Goal: Information Seeking & Learning: Learn about a topic

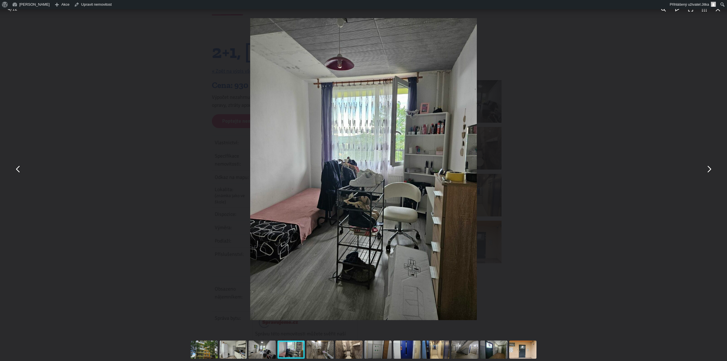
click at [710, 169] on button "You can close this modal content with the ESC key" at bounding box center [709, 169] width 14 height 14
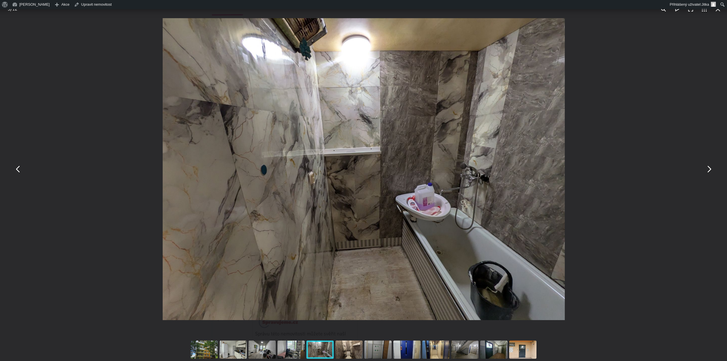
click at [710, 169] on button "You can close this modal content with the ESC key" at bounding box center [709, 169] width 14 height 14
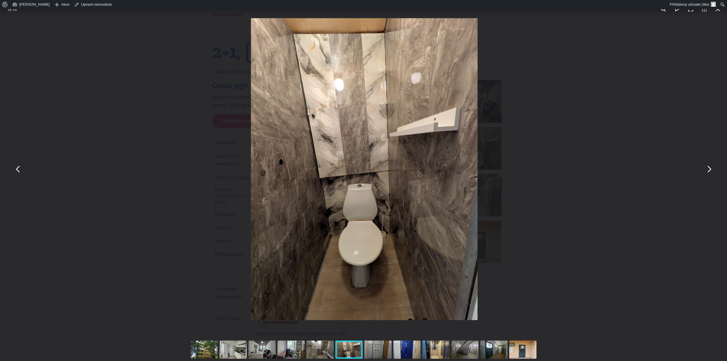
click at [710, 169] on button "You can close this modal content with the ESC key" at bounding box center [709, 169] width 14 height 14
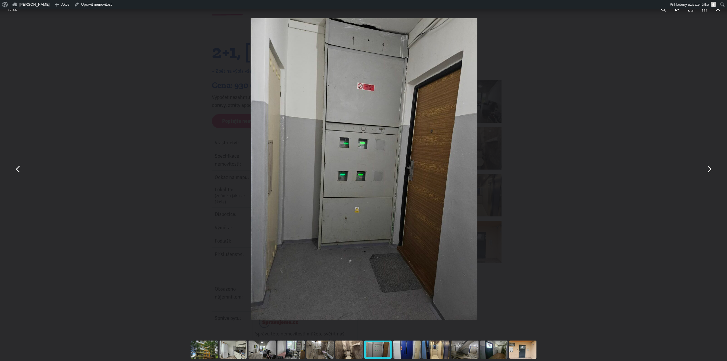
click at [710, 169] on button "You can close this modal content with the ESC key" at bounding box center [709, 169] width 14 height 14
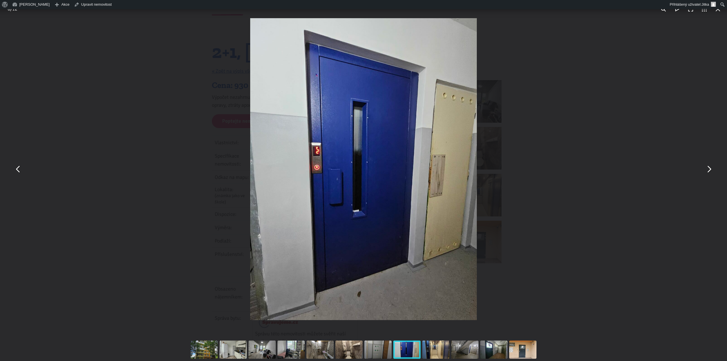
click at [620, 33] on div "You can close this modal content with the ESC key" at bounding box center [363, 169] width 727 height 338
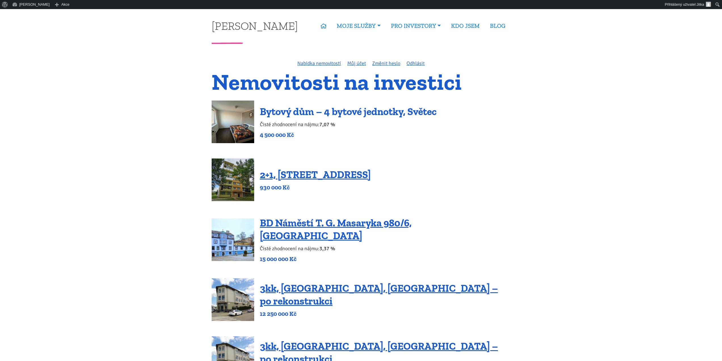
click at [342, 112] on link "Bytový dům – 4 bytové jednotky, Světec" at bounding box center [348, 111] width 177 height 12
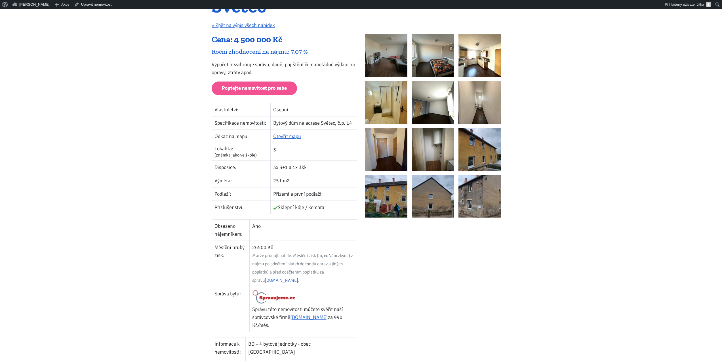
scroll to position [114, 0]
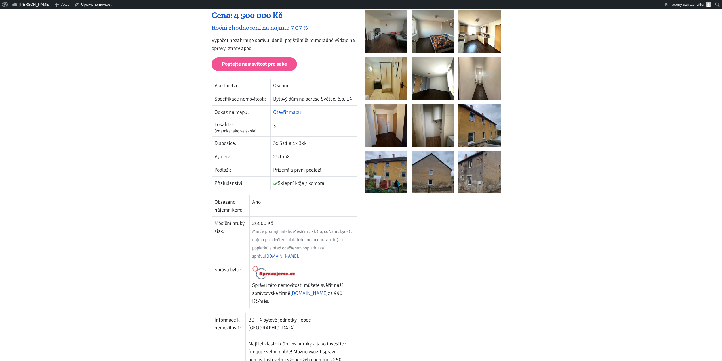
click at [288, 109] on link "Otevřít mapu" at bounding box center [287, 112] width 28 height 6
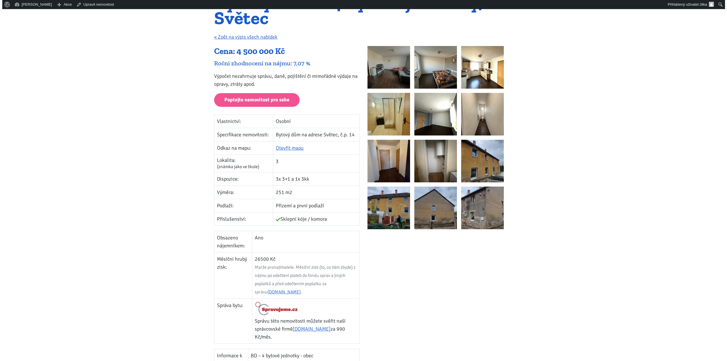
scroll to position [0, 0]
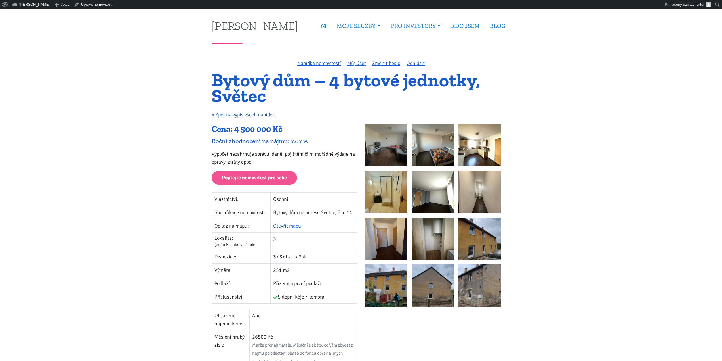
click at [478, 293] on img at bounding box center [480, 285] width 43 height 43
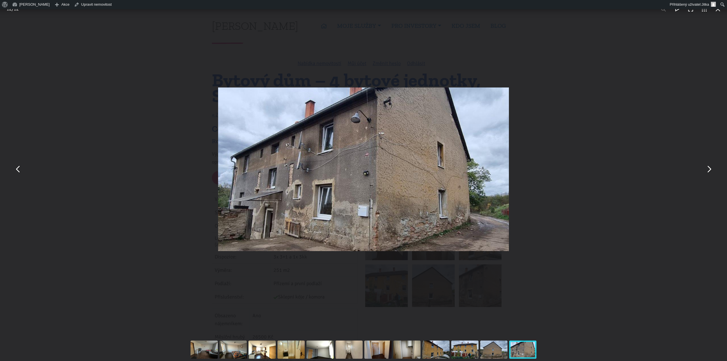
click at [707, 168] on button "You can close this modal content with the ESC key" at bounding box center [709, 169] width 14 height 14
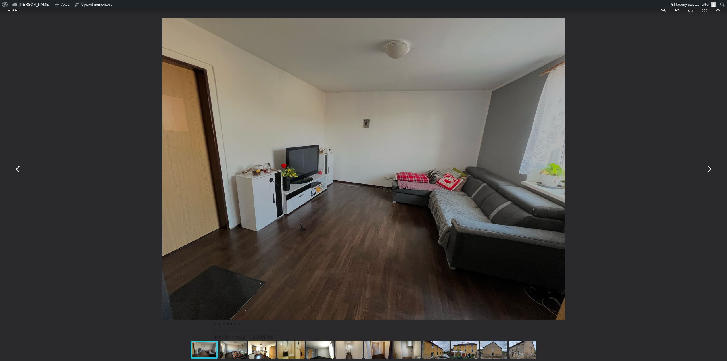
click at [707, 168] on button "You can close this modal content with the ESC key" at bounding box center [709, 169] width 14 height 14
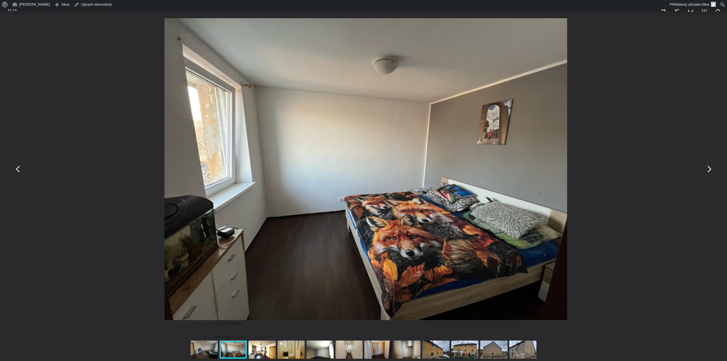
click at [707, 168] on button "You can close this modal content with the ESC key" at bounding box center [709, 169] width 14 height 14
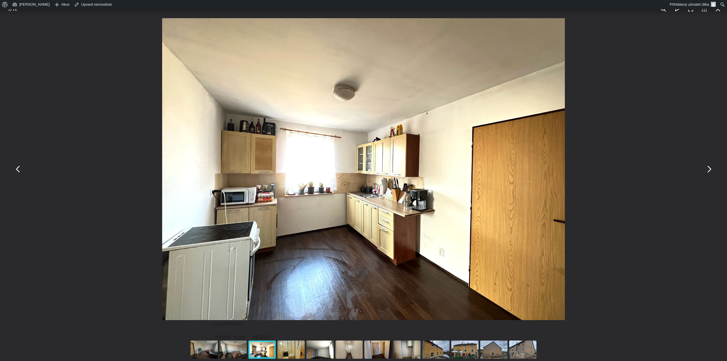
click at [707, 168] on button "You can close this modal content with the ESC key" at bounding box center [709, 169] width 14 height 14
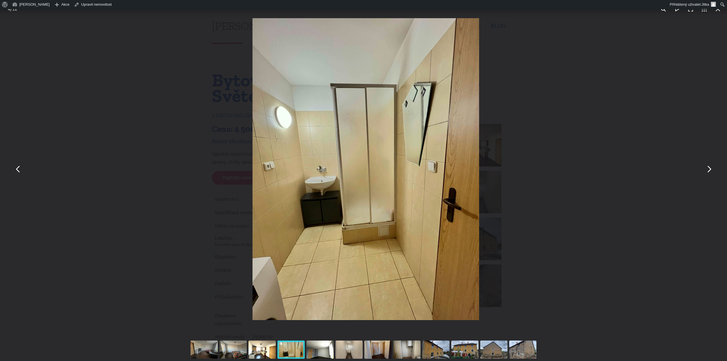
click at [707, 168] on button "You can close this modal content with the ESC key" at bounding box center [709, 169] width 14 height 14
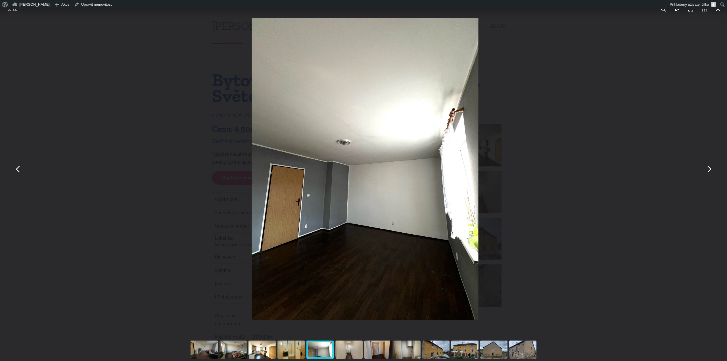
click at [707, 168] on button "You can close this modal content with the ESC key" at bounding box center [709, 169] width 14 height 14
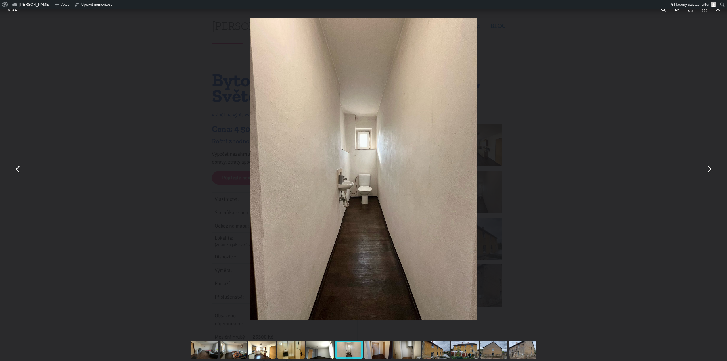
click at [707, 168] on button "You can close this modal content with the ESC key" at bounding box center [709, 169] width 14 height 14
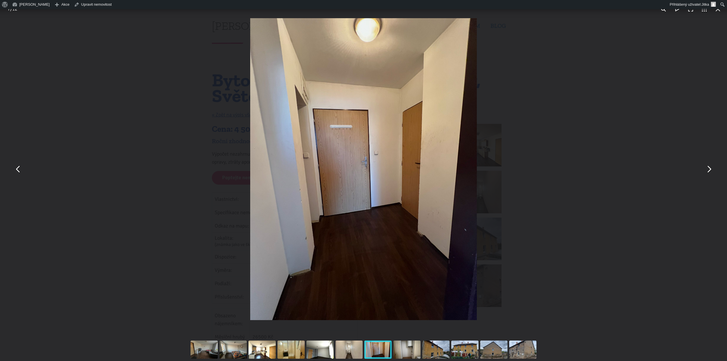
click at [20, 169] on button "You can close this modal content with the ESC key" at bounding box center [18, 169] width 14 height 14
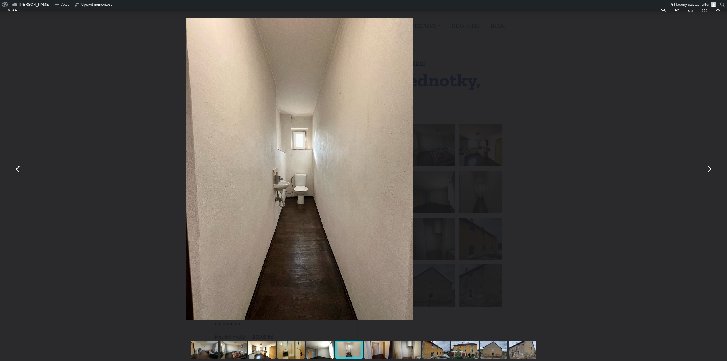
click at [20, 169] on button "You can close this modal content with the ESC key" at bounding box center [18, 169] width 14 height 14
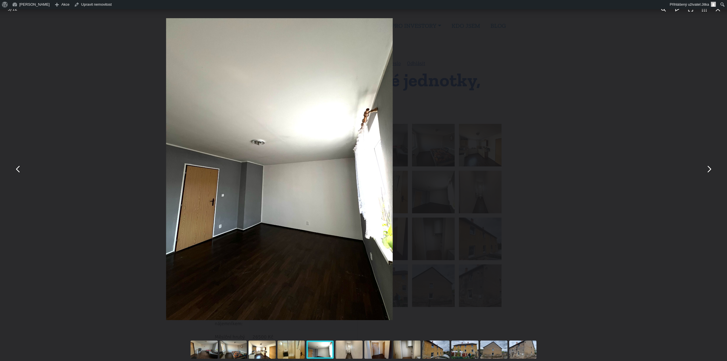
click at [20, 169] on button "You can close this modal content with the ESC key" at bounding box center [18, 169] width 14 height 14
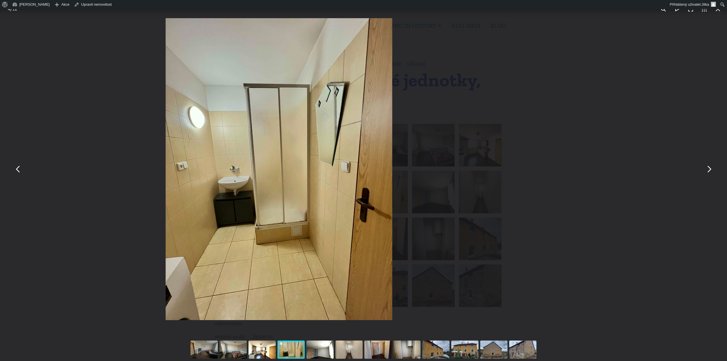
click at [20, 169] on button "You can close this modal content with the ESC key" at bounding box center [18, 169] width 14 height 14
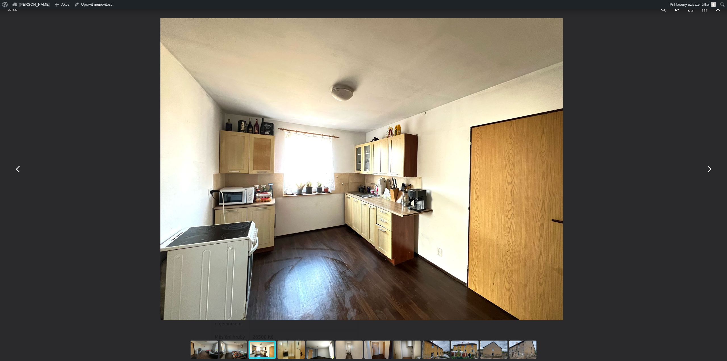
click at [20, 169] on button "You can close this modal content with the ESC key" at bounding box center [18, 169] width 14 height 14
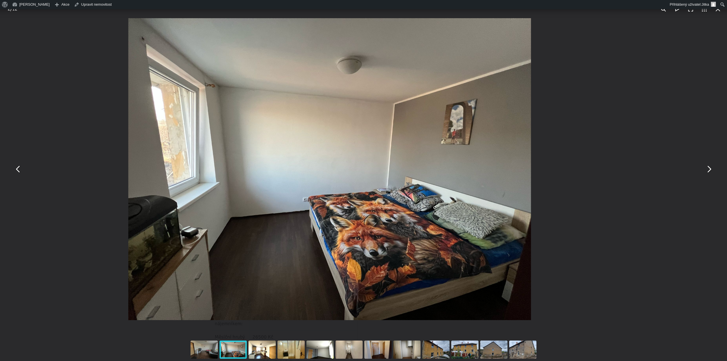
click at [20, 169] on button "You can close this modal content with the ESC key" at bounding box center [18, 169] width 14 height 14
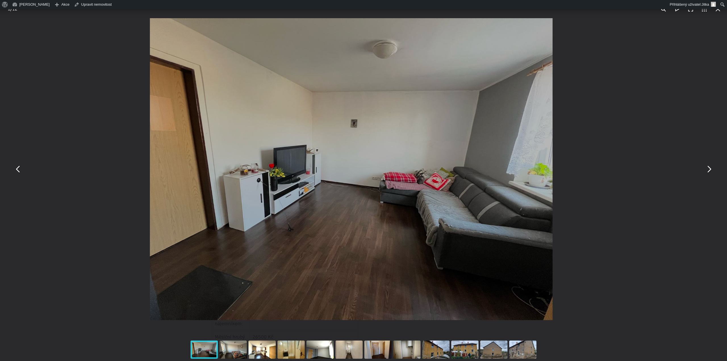
click at [20, 169] on button "You can close this modal content with the ESC key" at bounding box center [18, 169] width 14 height 14
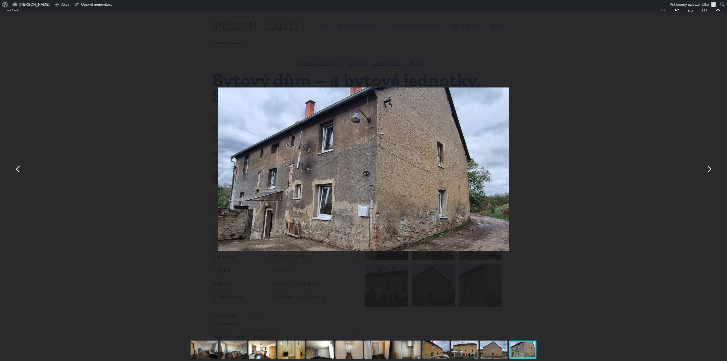
click at [20, 169] on button "You can close this modal content with the ESC key" at bounding box center [18, 169] width 14 height 14
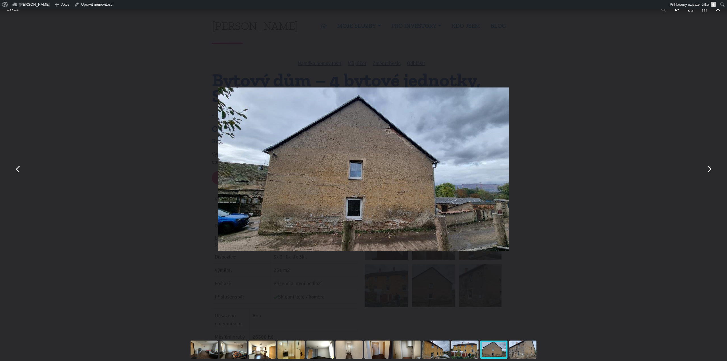
click at [20, 169] on button "You can close this modal content with the ESC key" at bounding box center [18, 169] width 14 height 14
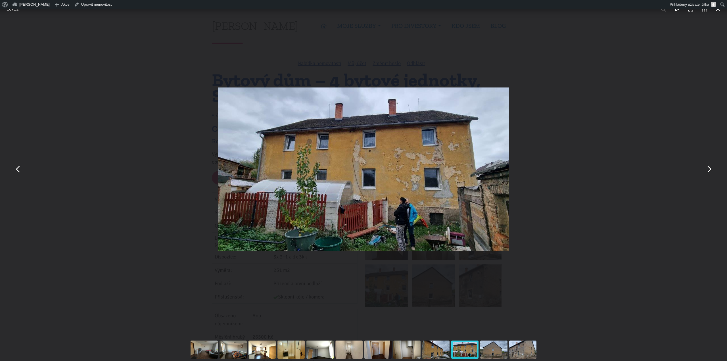
click at [20, 169] on button "You can close this modal content with the ESC key" at bounding box center [18, 169] width 14 height 14
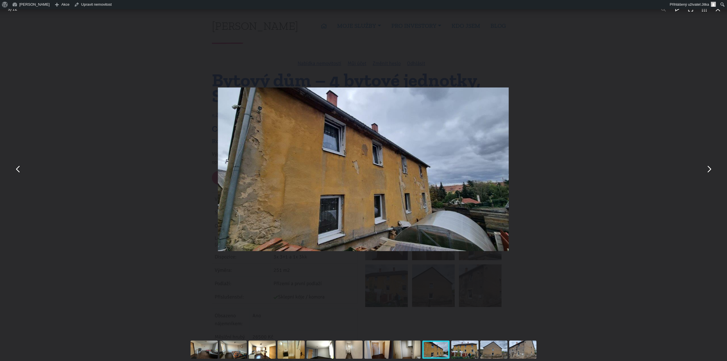
click at [20, 169] on button "You can close this modal content with the ESC key" at bounding box center [18, 169] width 14 height 14
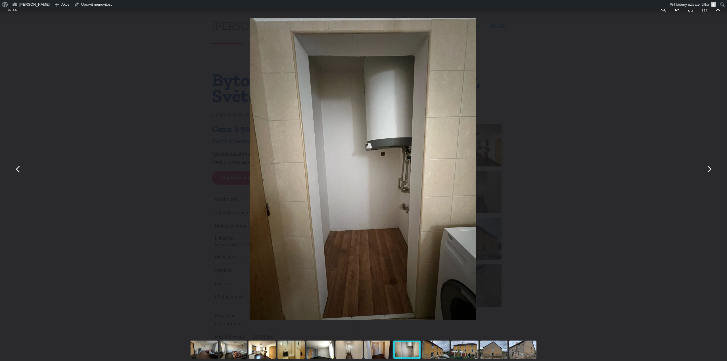
click at [20, 169] on button "You can close this modal content with the ESC key" at bounding box center [18, 169] width 14 height 14
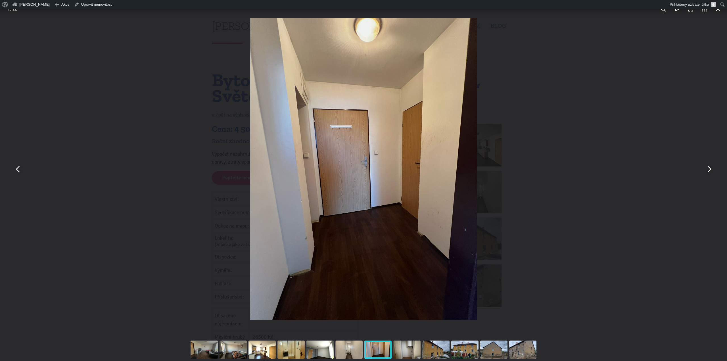
click at [20, 169] on button "You can close this modal content with the ESC key" at bounding box center [18, 169] width 14 height 14
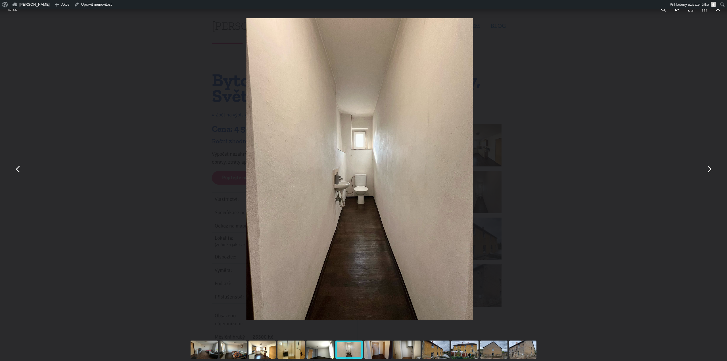
click at [20, 169] on button "You can close this modal content with the ESC key" at bounding box center [18, 169] width 14 height 14
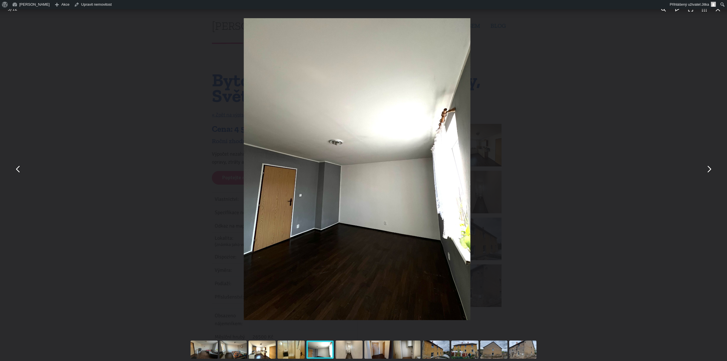
click at [20, 169] on button "You can close this modal content with the ESC key" at bounding box center [18, 169] width 14 height 14
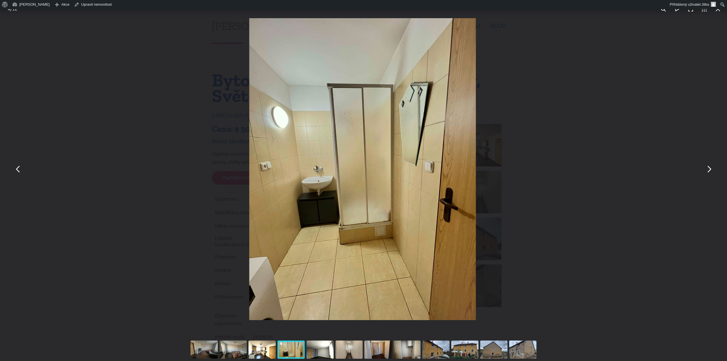
click at [20, 169] on button "You can close this modal content with the ESC key" at bounding box center [18, 169] width 14 height 14
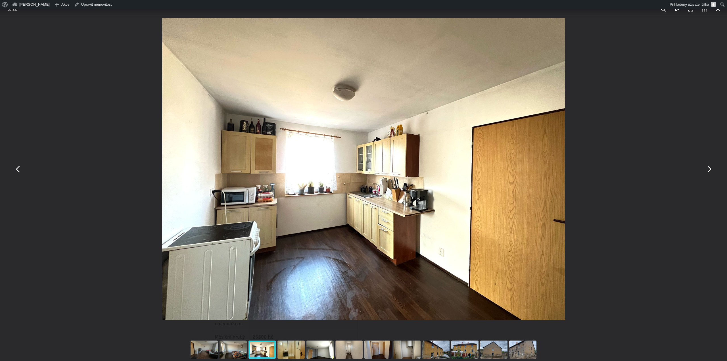
click at [20, 169] on button "You can close this modal content with the ESC key" at bounding box center [18, 169] width 14 height 14
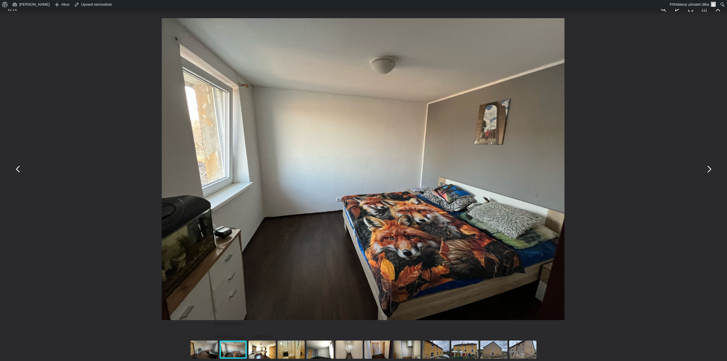
click at [20, 169] on button "You can close this modal content with the ESC key" at bounding box center [18, 169] width 14 height 14
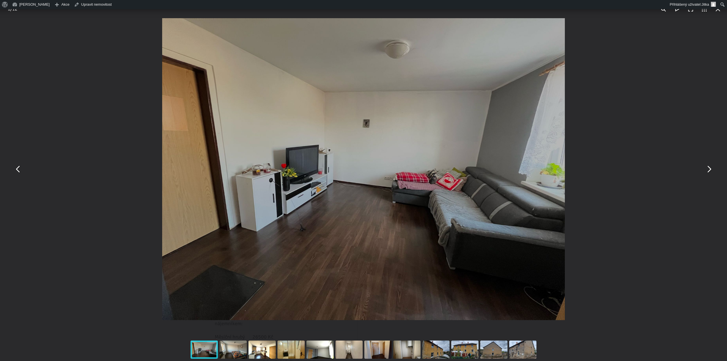
click at [709, 171] on button "You can close this modal content with the ESC key" at bounding box center [709, 169] width 14 height 14
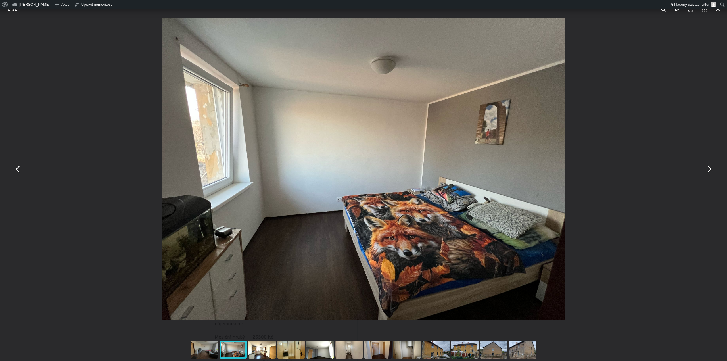
click at [714, 169] on button "You can close this modal content with the ESC key" at bounding box center [709, 169] width 14 height 14
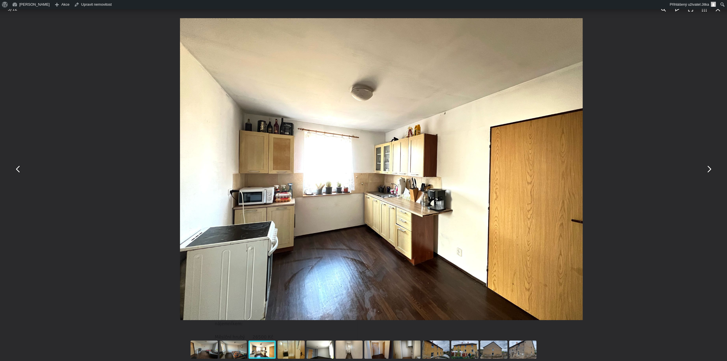
click at [714, 169] on button "You can close this modal content with the ESC key" at bounding box center [709, 169] width 14 height 14
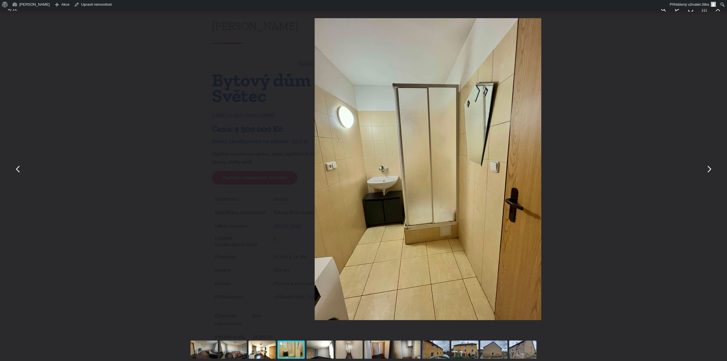
click at [714, 169] on button "You can close this modal content with the ESC key" at bounding box center [709, 169] width 14 height 14
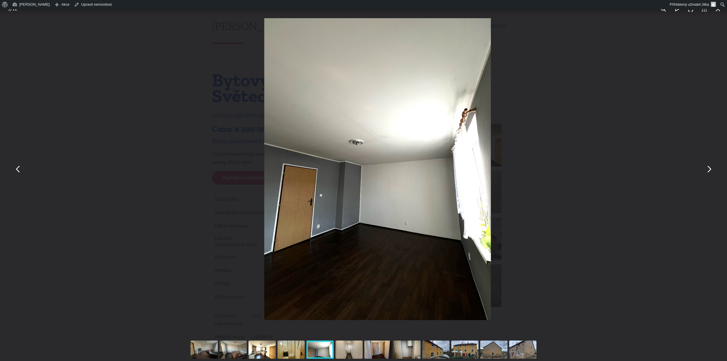
click at [714, 169] on button "You can close this modal content with the ESC key" at bounding box center [709, 169] width 14 height 14
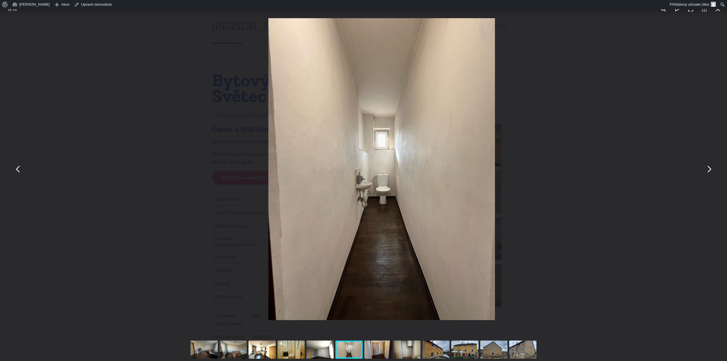
click at [714, 169] on button "You can close this modal content with the ESC key" at bounding box center [709, 169] width 14 height 14
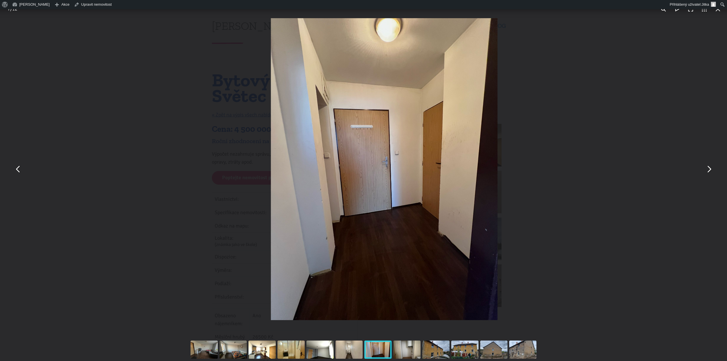
click at [714, 169] on button "You can close this modal content with the ESC key" at bounding box center [709, 169] width 14 height 14
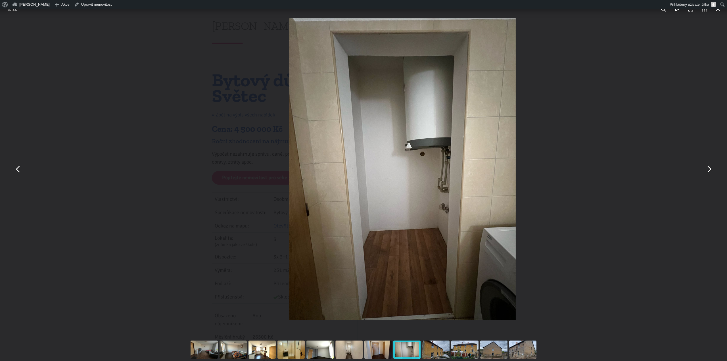
click at [714, 169] on button "You can close this modal content with the ESC key" at bounding box center [709, 169] width 14 height 14
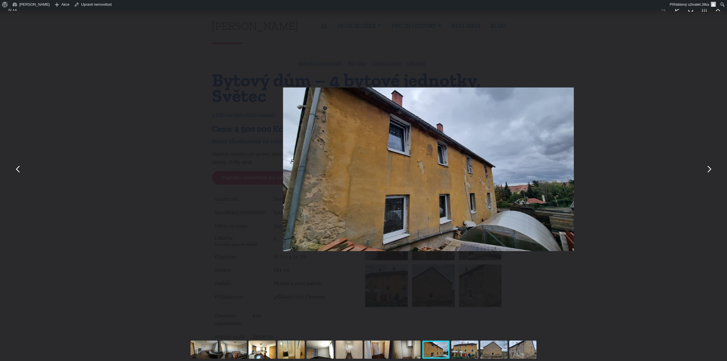
click at [714, 169] on button "You can close this modal content with the ESC key" at bounding box center [709, 169] width 14 height 14
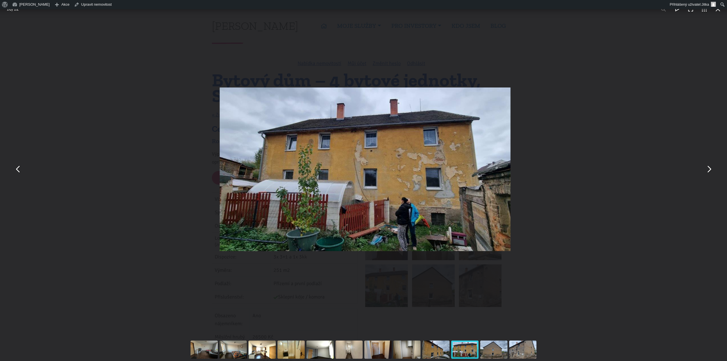
click at [714, 169] on button "You can close this modal content with the ESC key" at bounding box center [709, 169] width 14 height 14
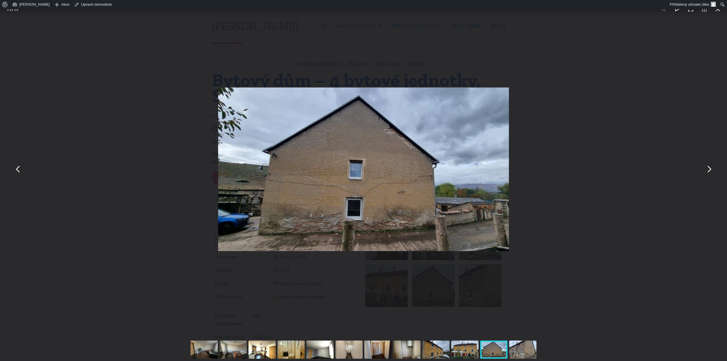
click at [708, 172] on button "You can close this modal content with the ESC key" at bounding box center [709, 169] width 14 height 14
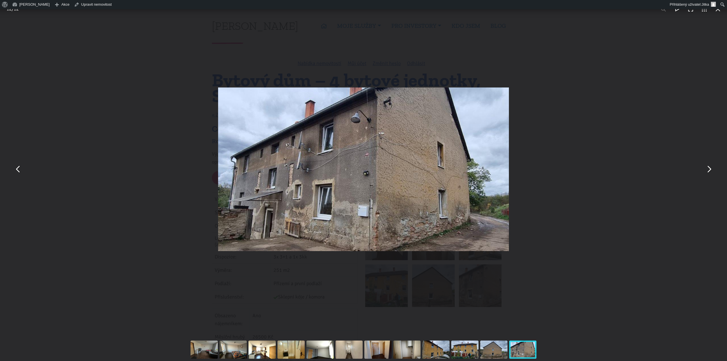
click at [272, 211] on img "You can close this modal content with the ESC key" at bounding box center [363, 168] width 291 height 163
click at [710, 167] on button "You can close this modal content with the ESC key" at bounding box center [709, 169] width 14 height 14
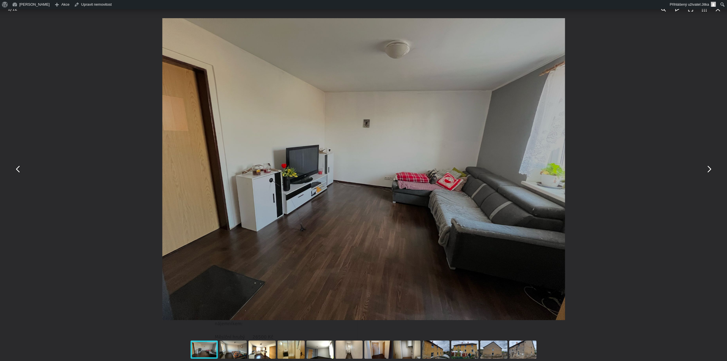
click at [710, 167] on button "You can close this modal content with the ESC key" at bounding box center [709, 169] width 14 height 14
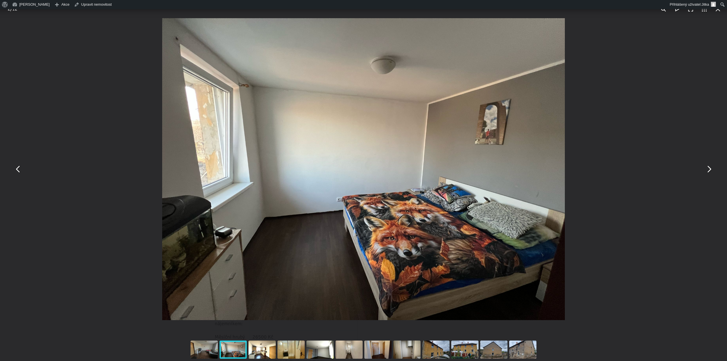
click at [17, 168] on button "You can close this modal content with the ESC key" at bounding box center [18, 169] width 14 height 14
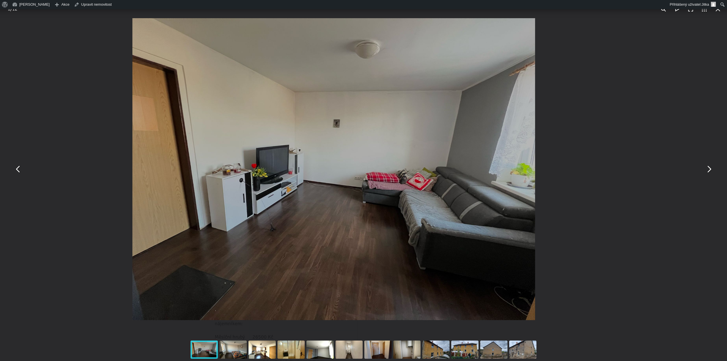
click at [17, 168] on button "You can close this modal content with the ESC key" at bounding box center [18, 169] width 14 height 14
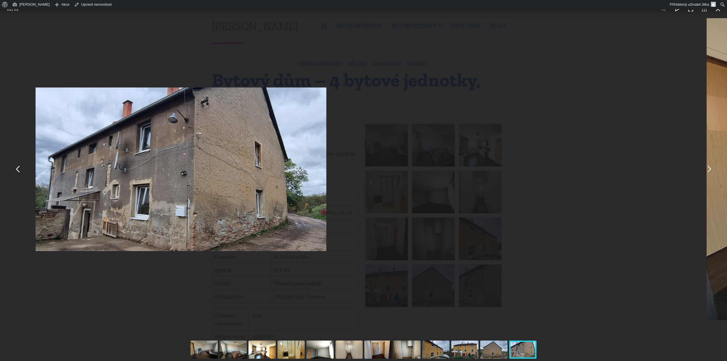
click at [17, 168] on button "You can close this modal content with the ESC key" at bounding box center [18, 169] width 14 height 14
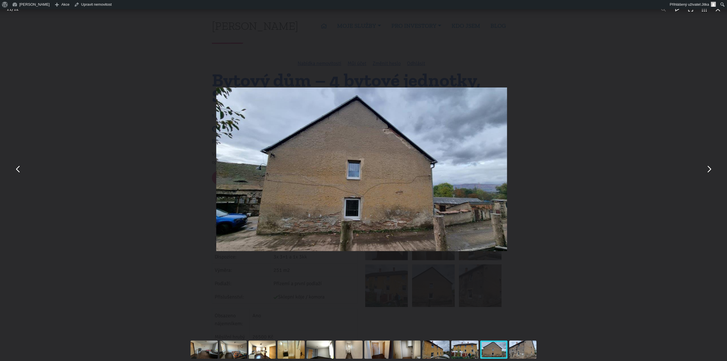
click at [17, 168] on button "You can close this modal content with the ESC key" at bounding box center [18, 169] width 14 height 14
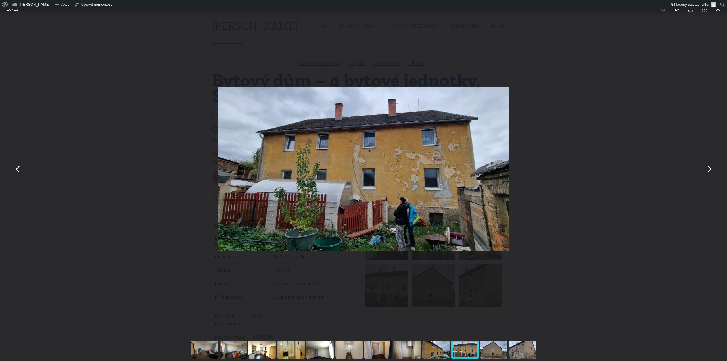
click at [17, 168] on button "You can close this modal content with the ESC key" at bounding box center [18, 169] width 14 height 14
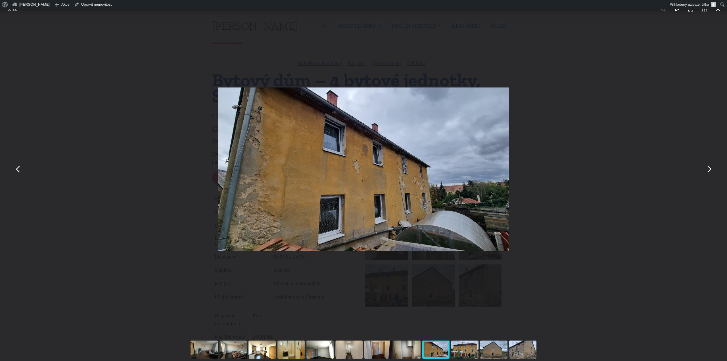
click at [17, 168] on button "You can close this modal content with the ESC key" at bounding box center [18, 169] width 14 height 14
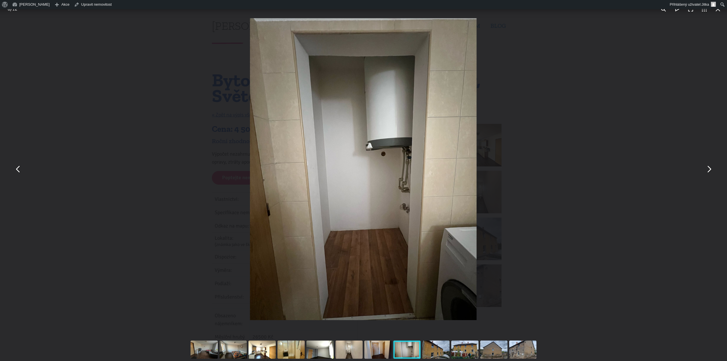
click at [17, 168] on button "You can close this modal content with the ESC key" at bounding box center [18, 169] width 14 height 14
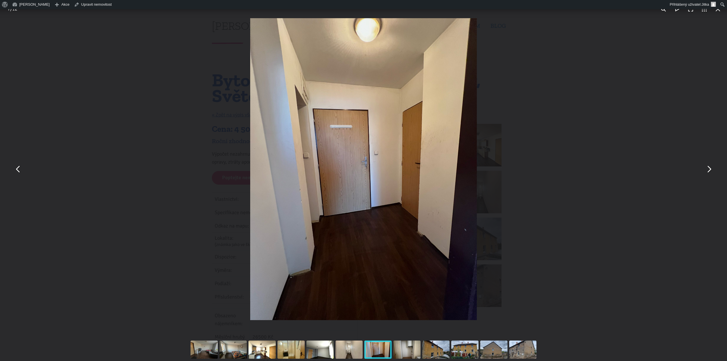
click at [17, 168] on button "You can close this modal content with the ESC key" at bounding box center [18, 169] width 14 height 14
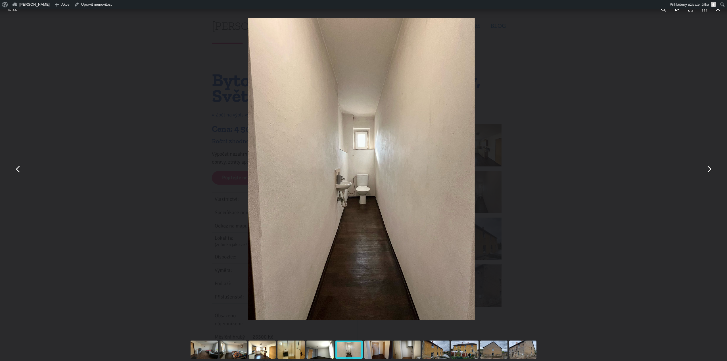
click at [17, 168] on button "You can close this modal content with the ESC key" at bounding box center [18, 169] width 14 height 14
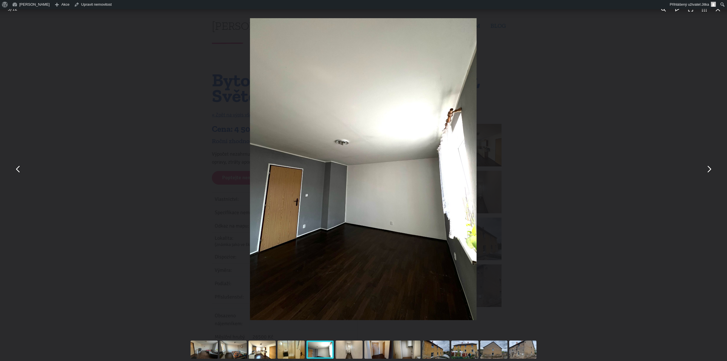
click at [17, 168] on button "You can close this modal content with the ESC key" at bounding box center [18, 169] width 14 height 14
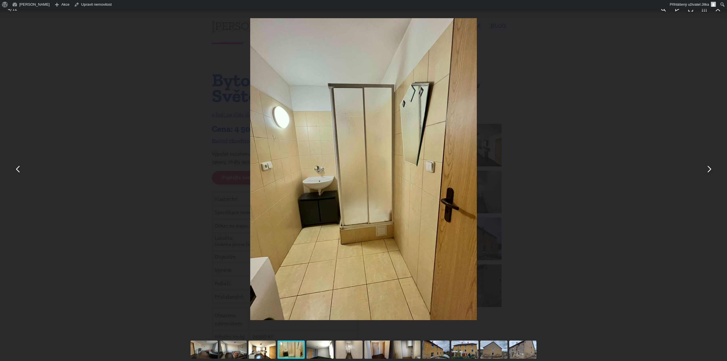
click at [17, 168] on button "You can close this modal content with the ESC key" at bounding box center [18, 169] width 14 height 14
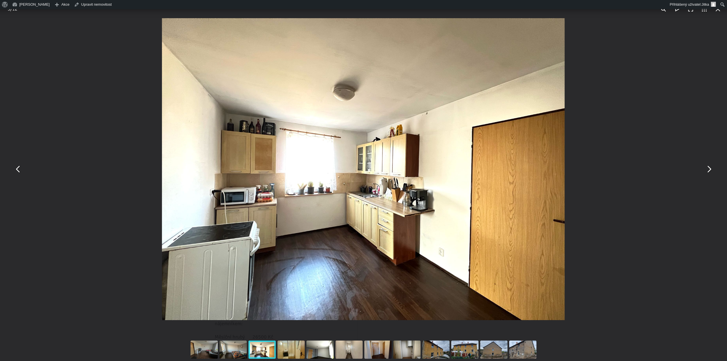
click at [17, 168] on button "You can close this modal content with the ESC key" at bounding box center [18, 169] width 14 height 14
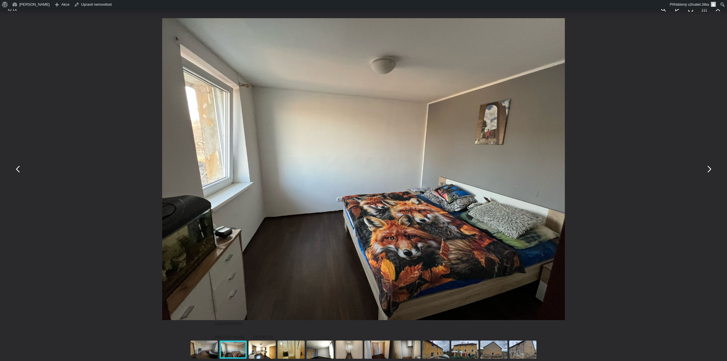
click at [17, 168] on button "You can close this modal content with the ESC key" at bounding box center [18, 169] width 14 height 14
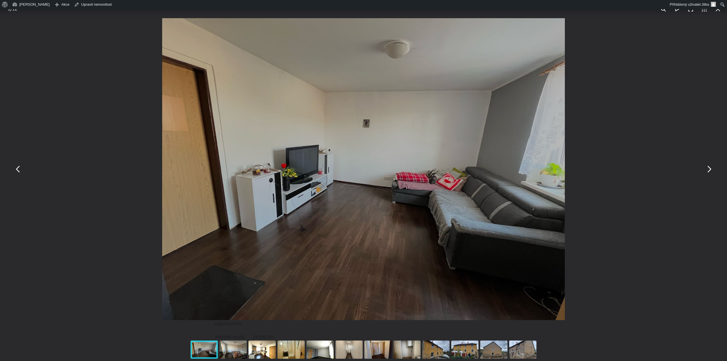
click at [17, 168] on button "You can close this modal content with the ESC key" at bounding box center [18, 169] width 14 height 14
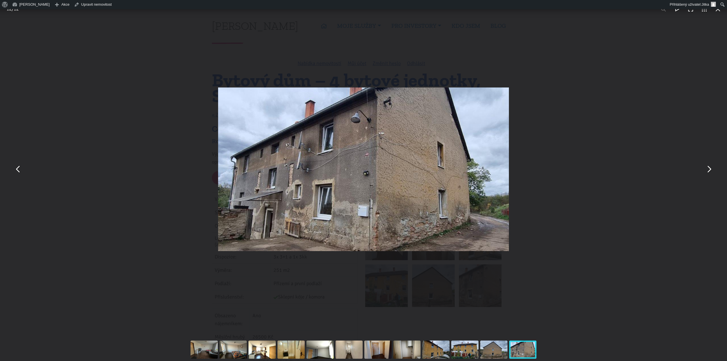
click at [19, 169] on button "You can close this modal content with the ESC key" at bounding box center [18, 169] width 14 height 14
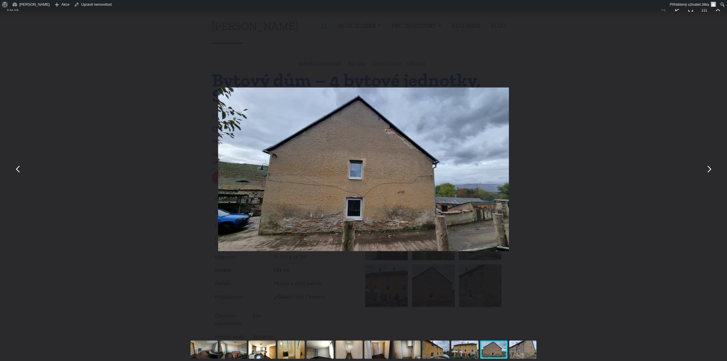
click at [19, 169] on button "You can close this modal content with the ESC key" at bounding box center [18, 169] width 14 height 14
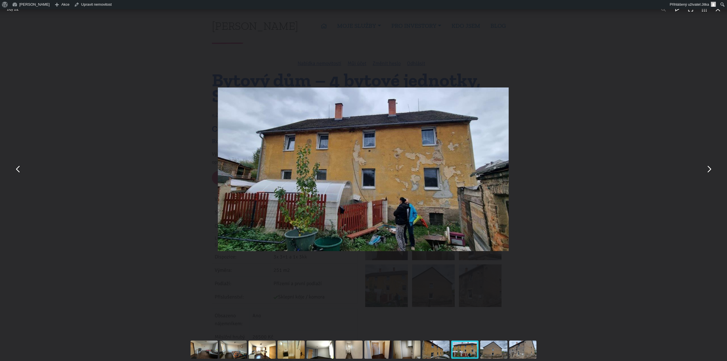
click at [19, 169] on button "You can close this modal content with the ESC key" at bounding box center [18, 169] width 14 height 14
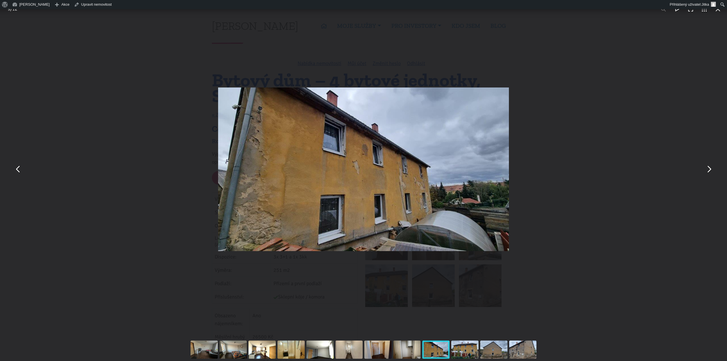
click at [19, 169] on button "You can close this modal content with the ESC key" at bounding box center [18, 169] width 14 height 14
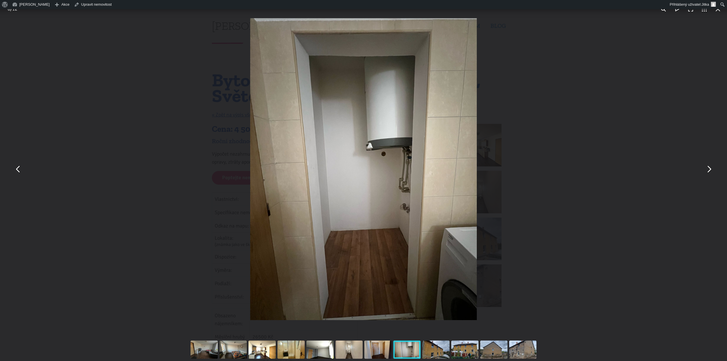
click at [19, 169] on button "You can close this modal content with the ESC key" at bounding box center [18, 169] width 14 height 14
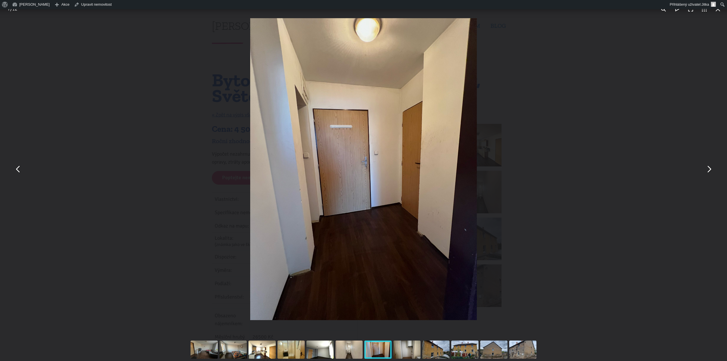
click at [19, 169] on button "You can close this modal content with the ESC key" at bounding box center [18, 169] width 14 height 14
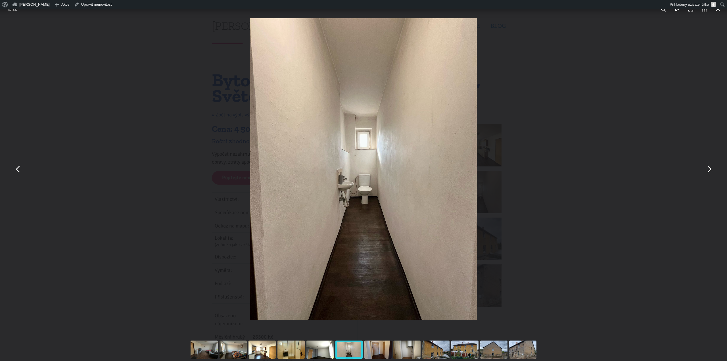
click at [19, 169] on button "You can close this modal content with the ESC key" at bounding box center [18, 169] width 14 height 14
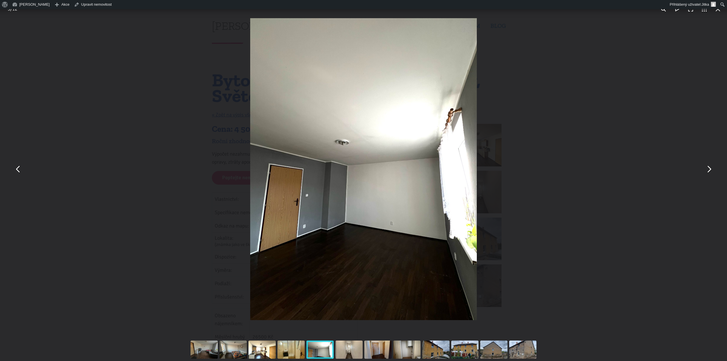
click at [18, 167] on button "You can close this modal content with the ESC key" at bounding box center [18, 169] width 14 height 14
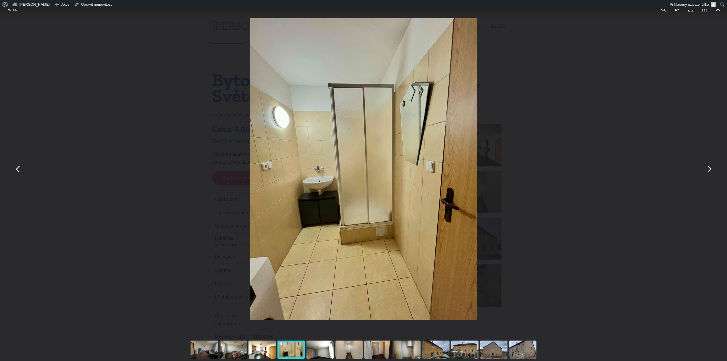
click at [18, 167] on button "You can close this modal content with the ESC key" at bounding box center [18, 169] width 14 height 14
